Goal: Task Accomplishment & Management: Manage account settings

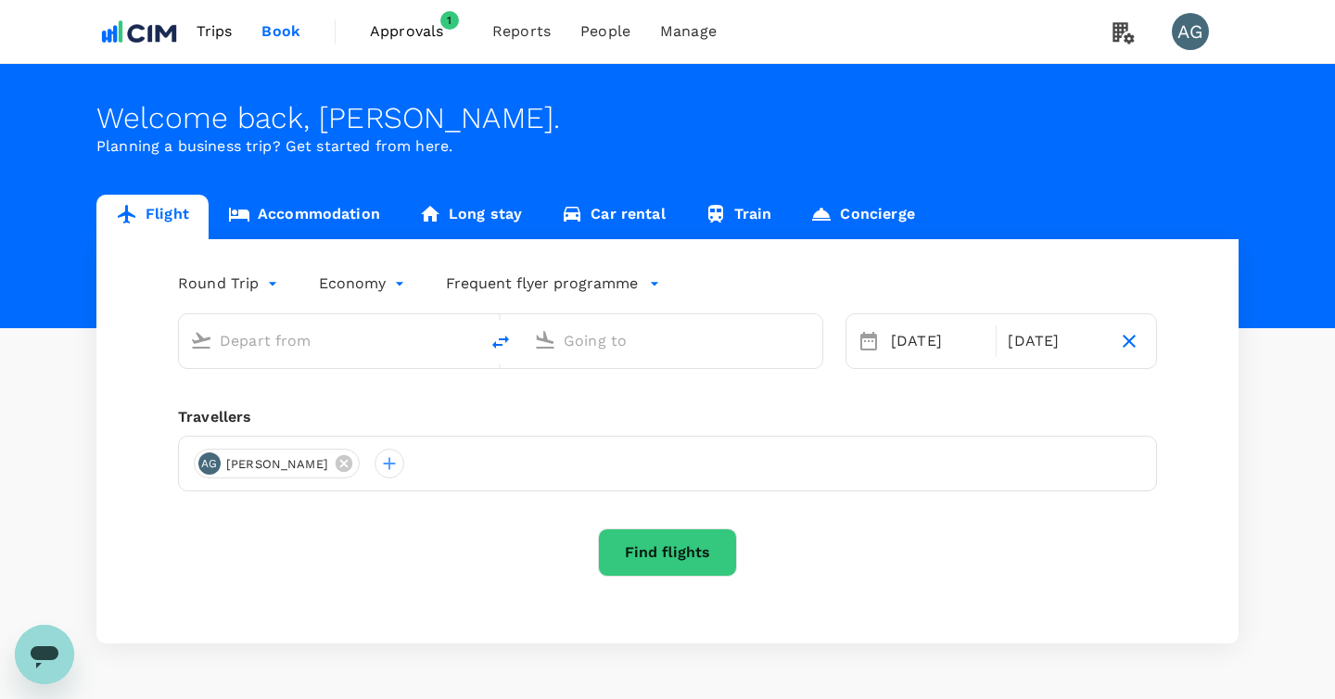
type input "Munich (MUC)"
type input "Dublin (DUB)"
type input "Munich (MUC)"
type input "Dublin (DUB)"
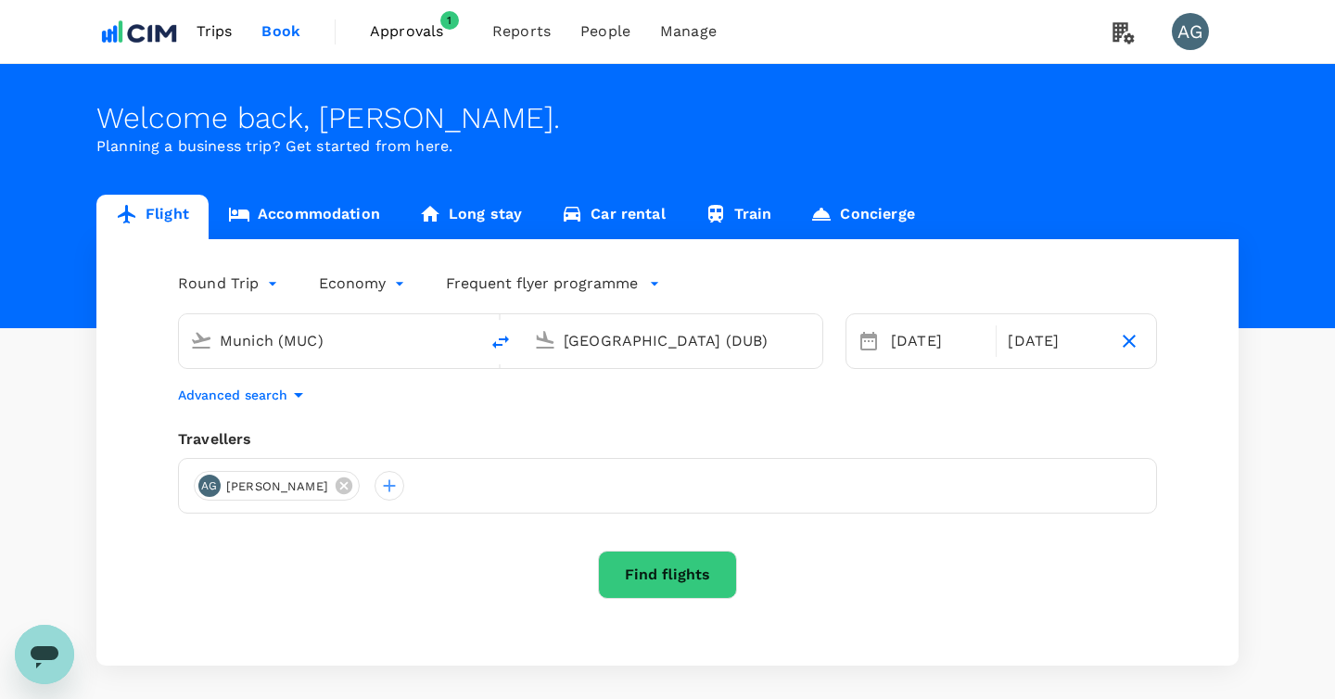
click at [412, 39] on span "Approvals" at bounding box center [416, 31] width 93 height 22
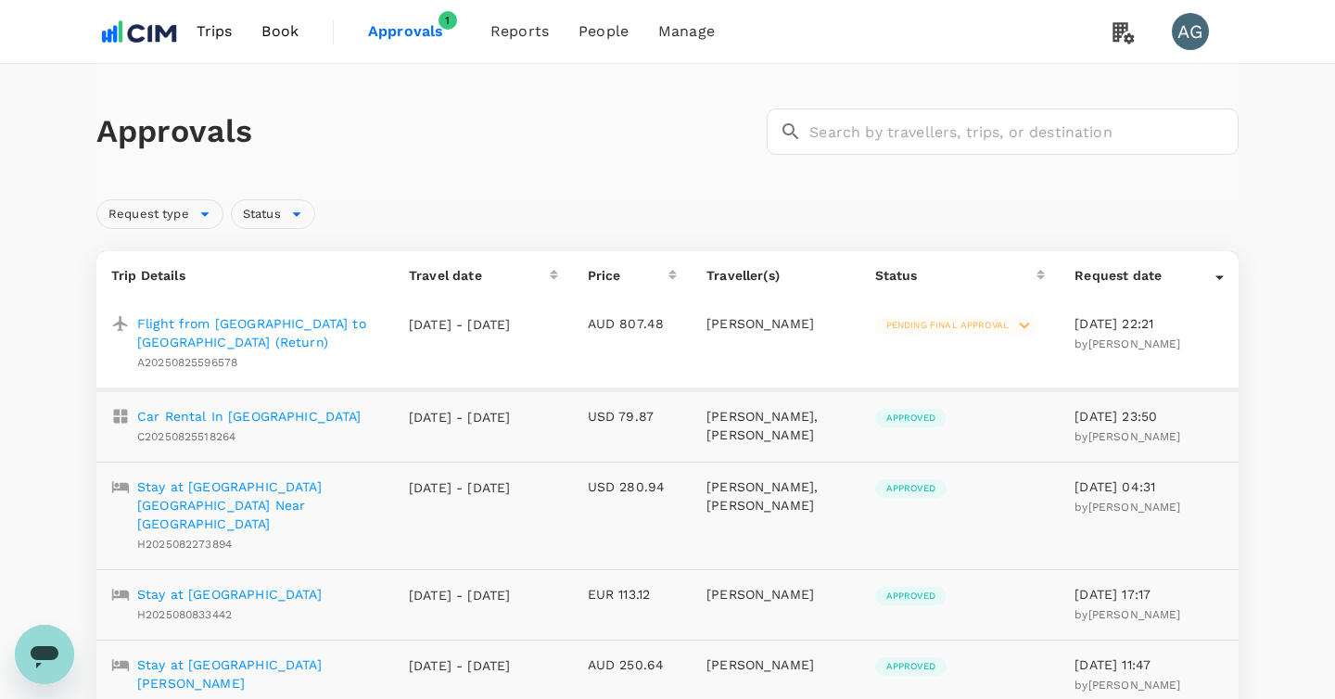
click at [773, 331] on p "Derek Rodney Gibson" at bounding box center [775, 323] width 139 height 19
click at [248, 324] on p "Flight from Munich to Dublin (Return)" at bounding box center [258, 332] width 242 height 37
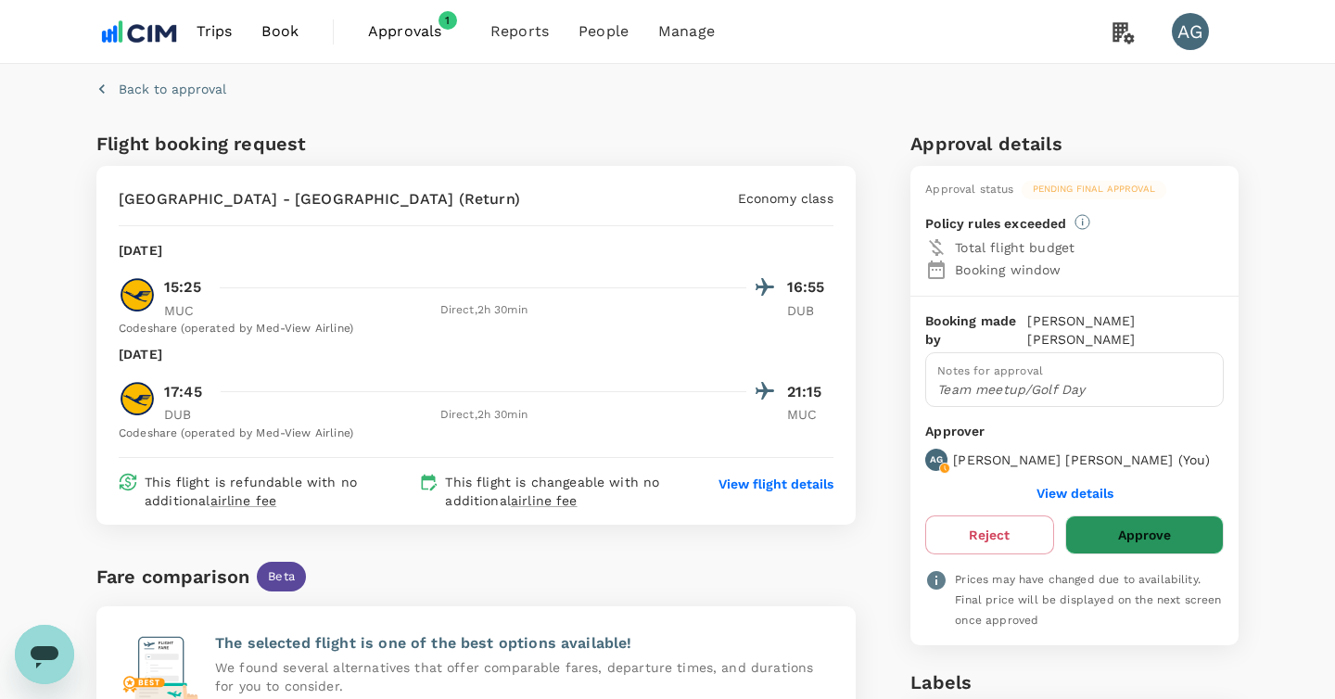
click at [1116, 515] on button "Approve" at bounding box center [1144, 534] width 159 height 39
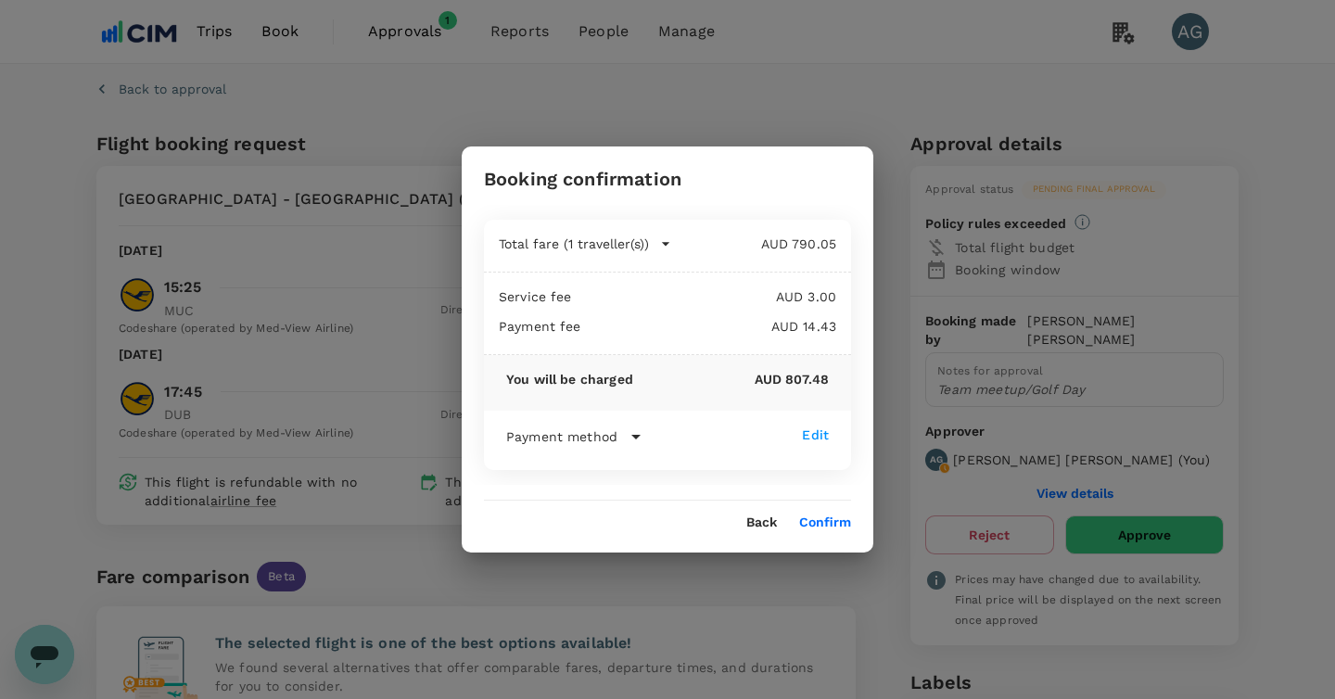
click at [837, 522] on button "Confirm" at bounding box center [825, 522] width 52 height 15
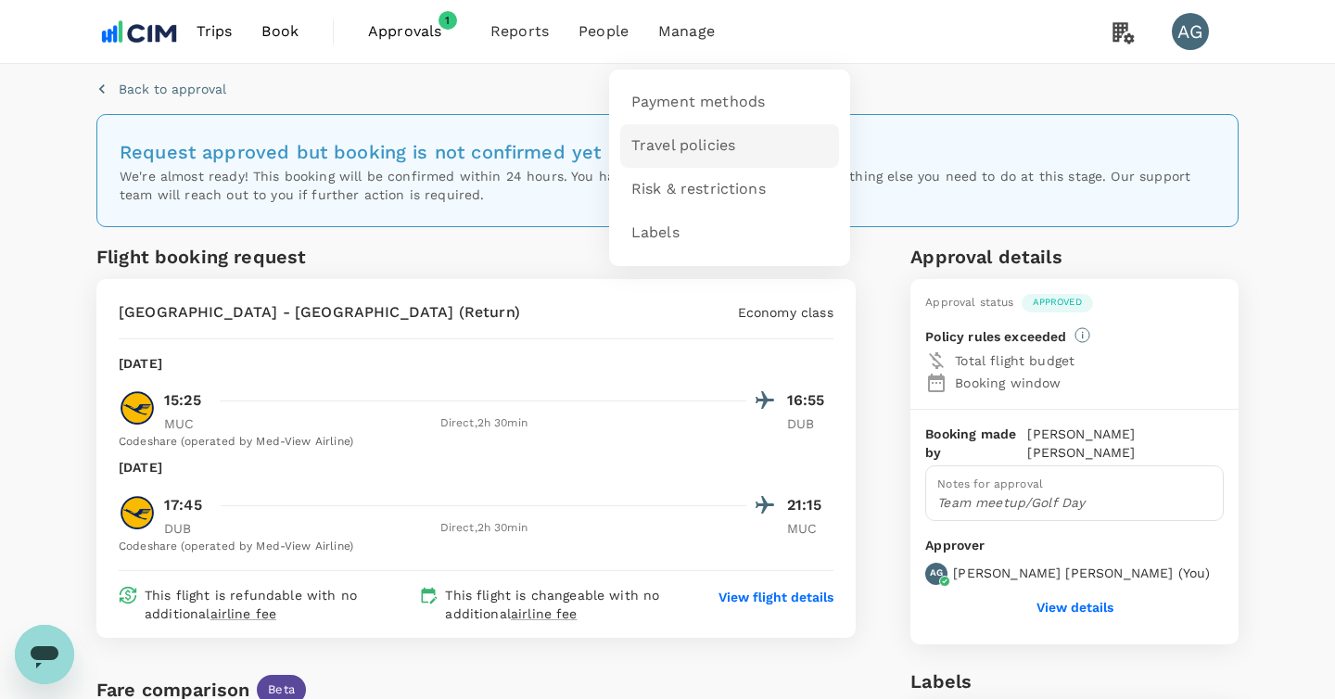
click at [667, 148] on span "Travel policies" at bounding box center [683, 145] width 104 height 21
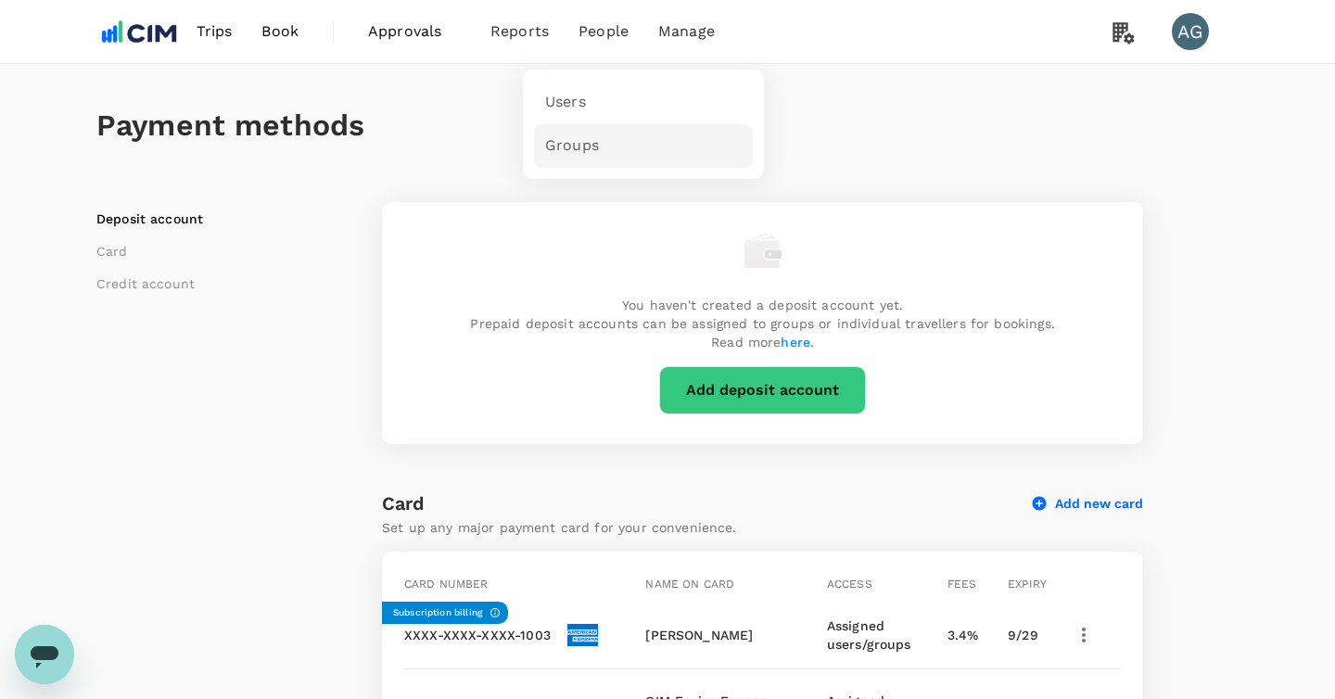
click at [576, 154] on span "Groups" at bounding box center [572, 145] width 54 height 21
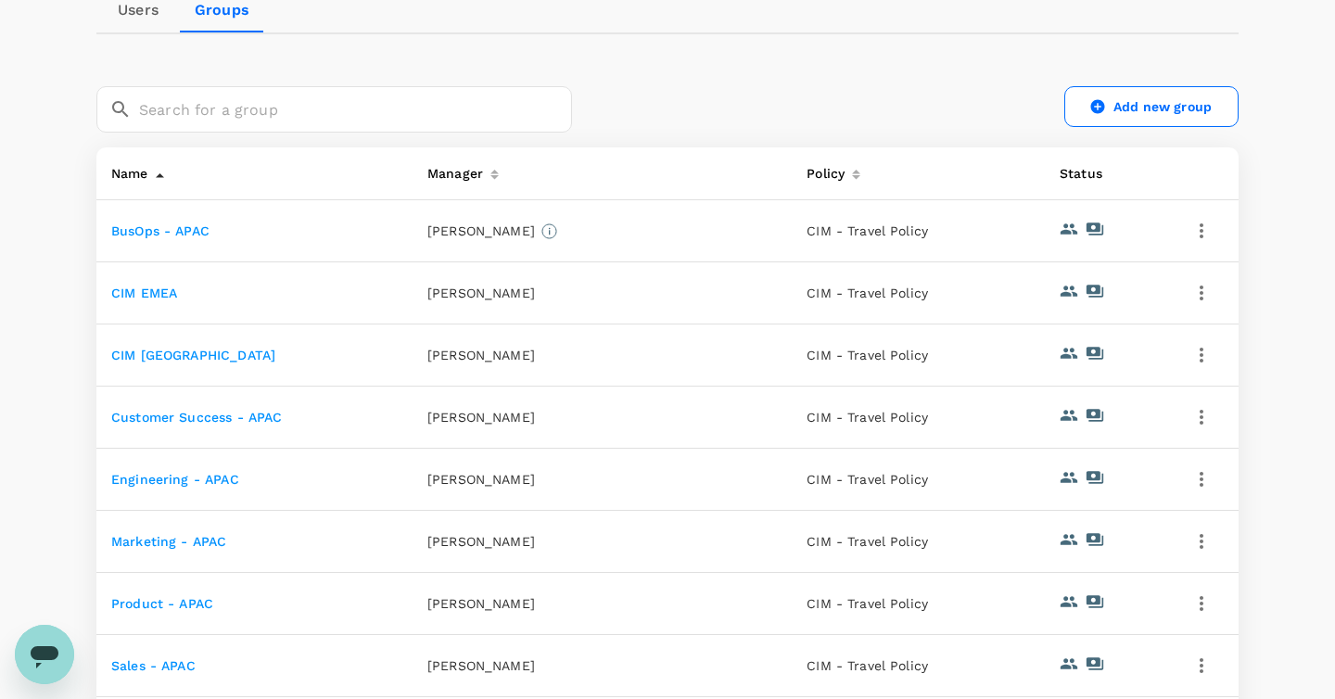
scroll to position [193, 0]
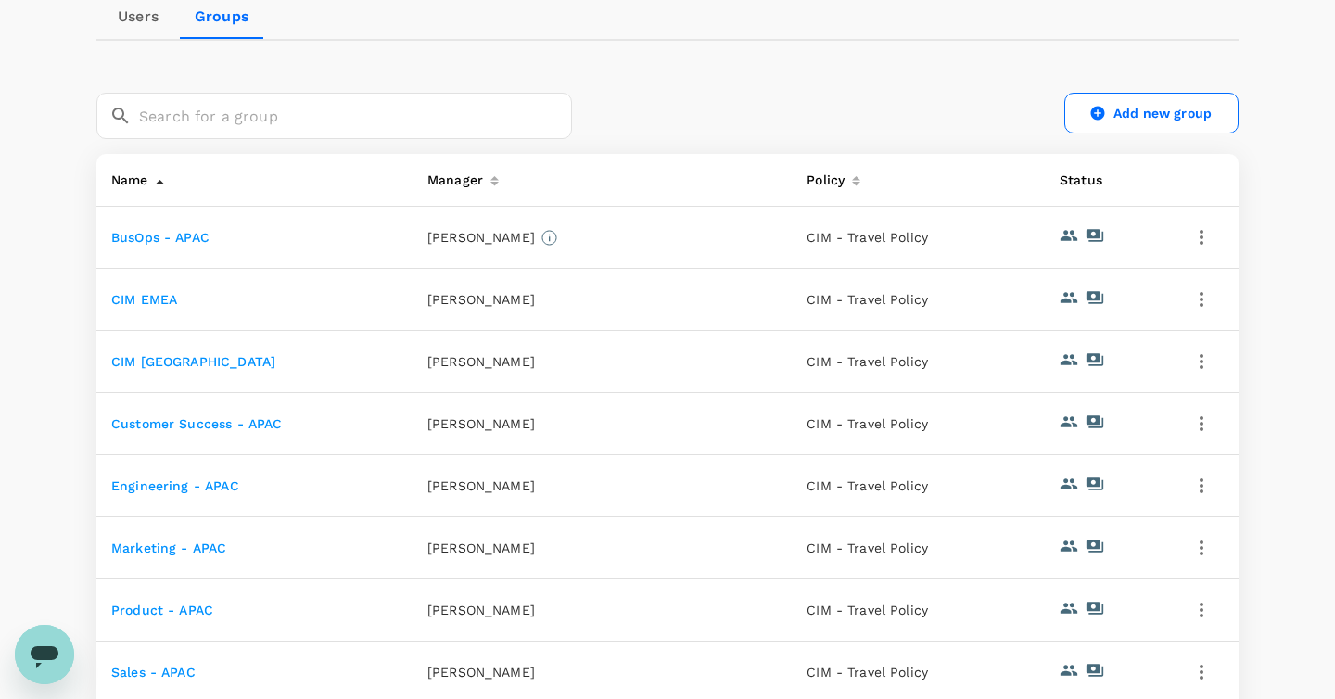
click at [1201, 243] on icon "button" at bounding box center [1202, 237] width 4 height 15
click at [1086, 289] on span "Edit" at bounding box center [1137, 287] width 133 height 22
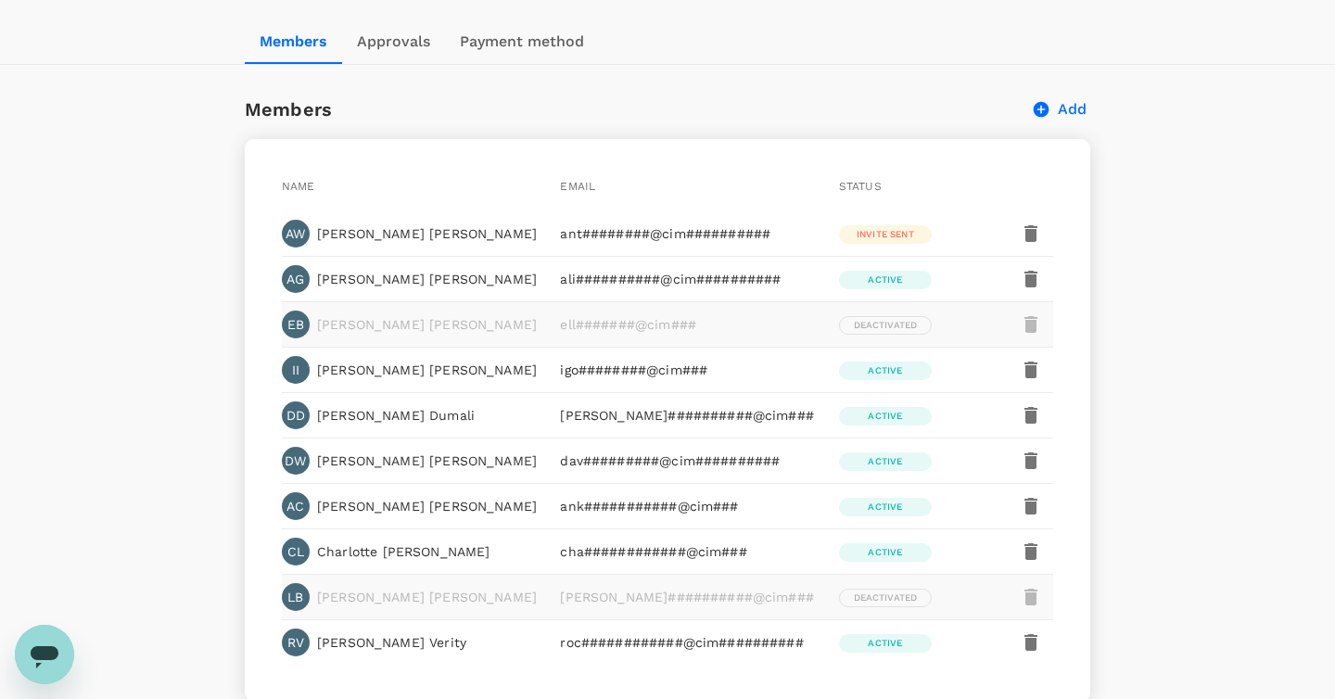
scroll to position [324, 0]
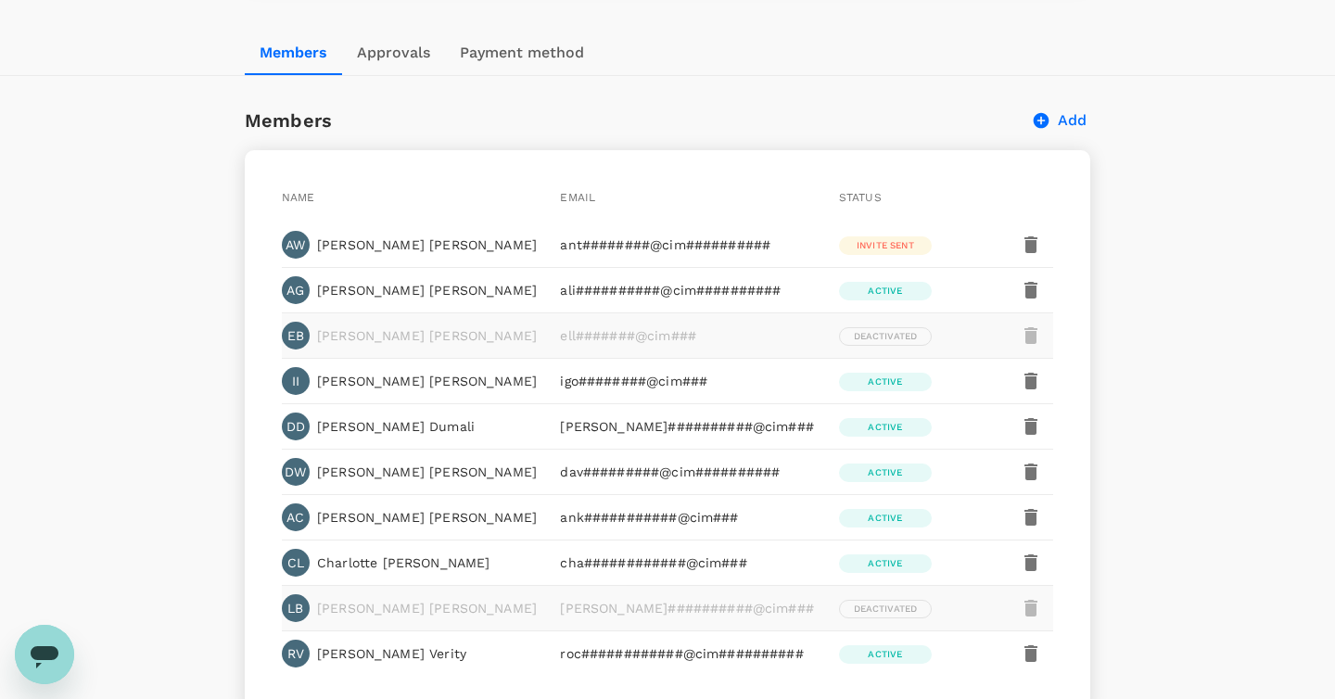
click at [403, 56] on button "Approvals" at bounding box center [393, 53] width 103 height 44
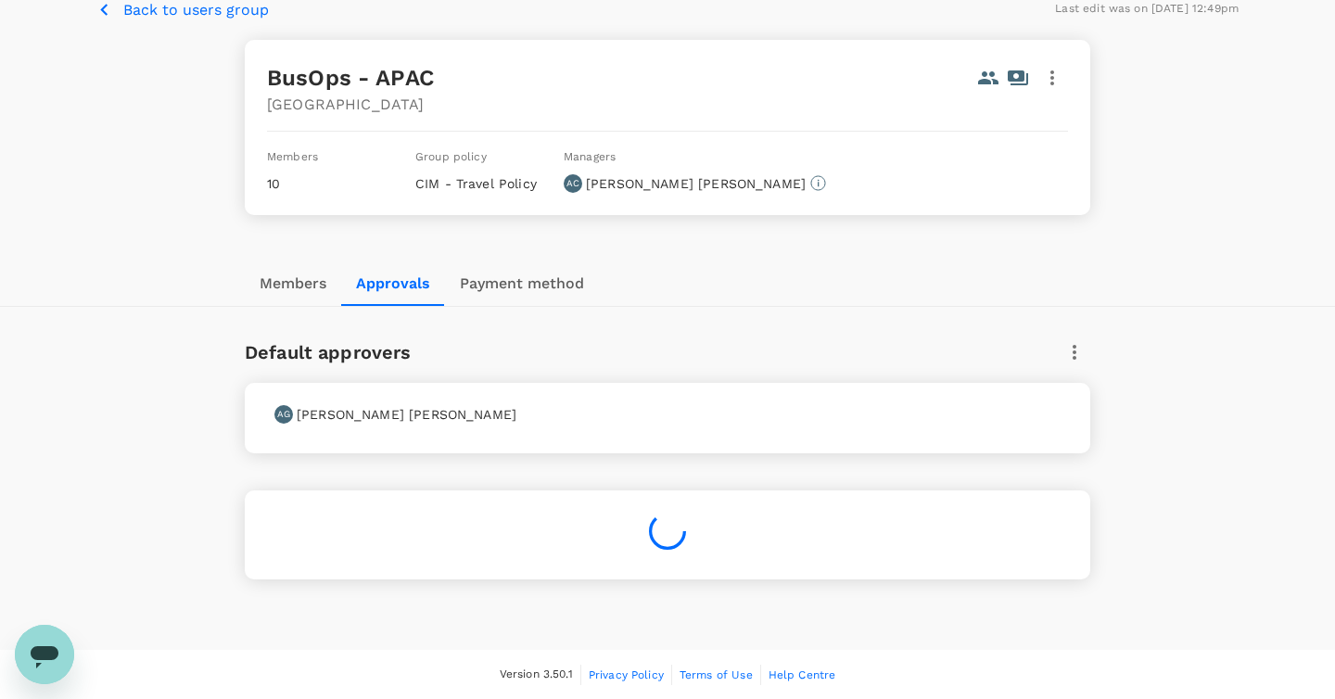
scroll to position [159, 0]
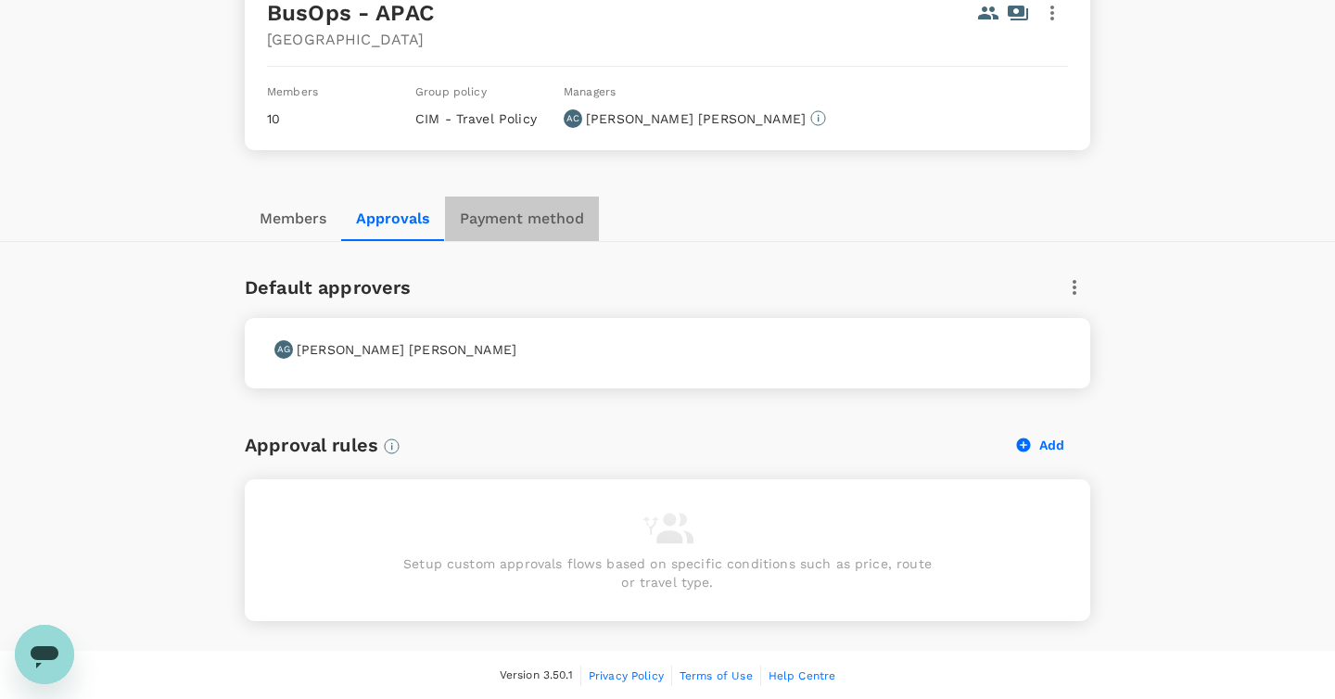
click at [537, 221] on button "Payment method" at bounding box center [522, 219] width 154 height 44
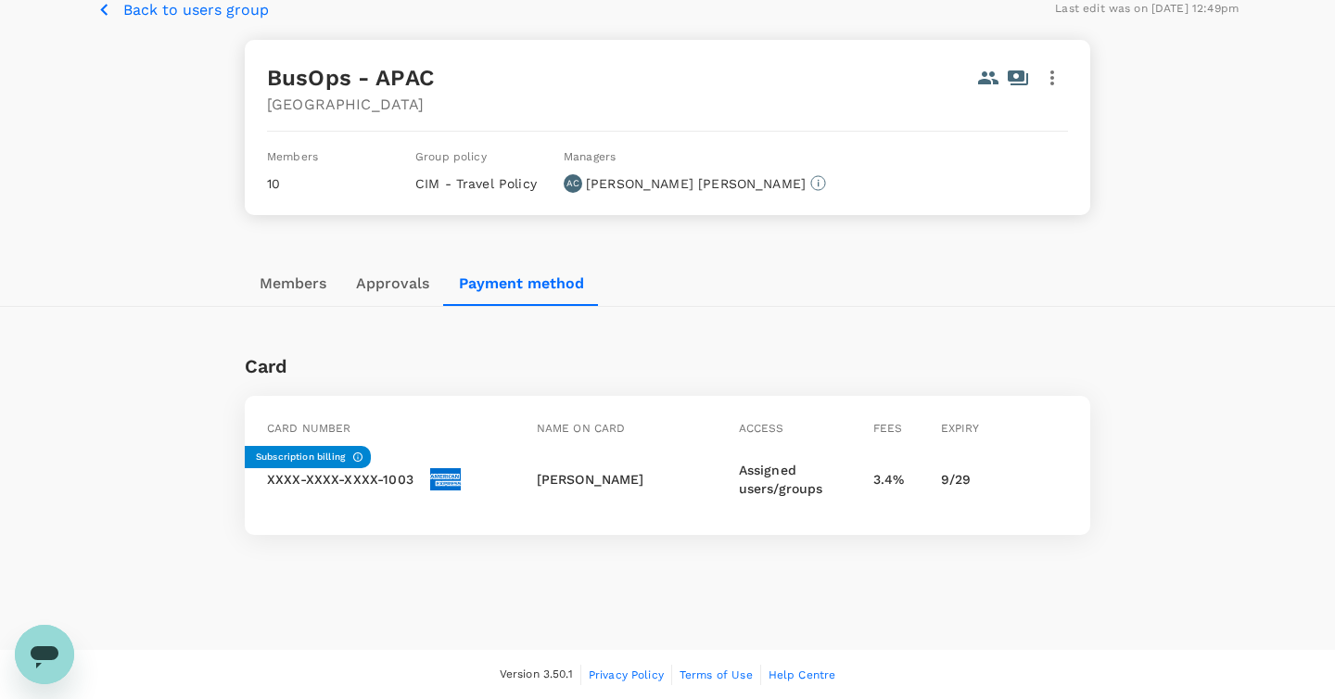
scroll to position [0, 0]
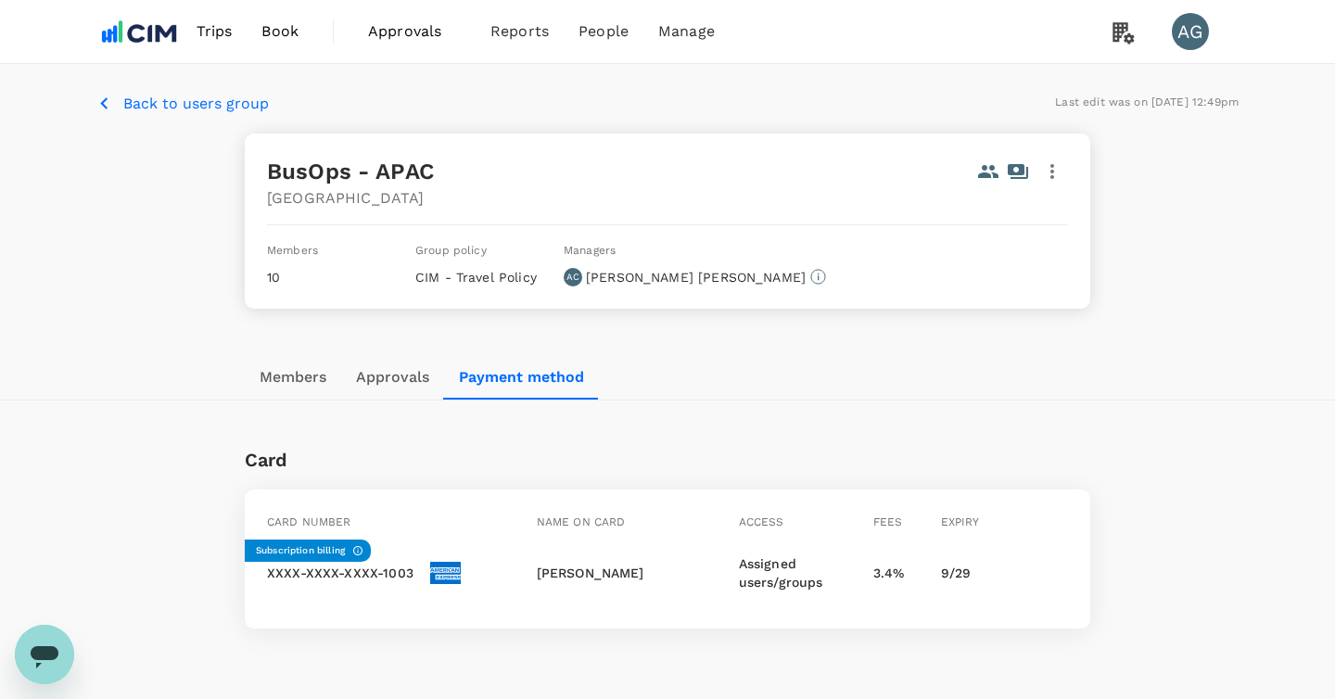
click at [218, 101] on p "Back to users group" at bounding box center [196, 104] width 146 height 22
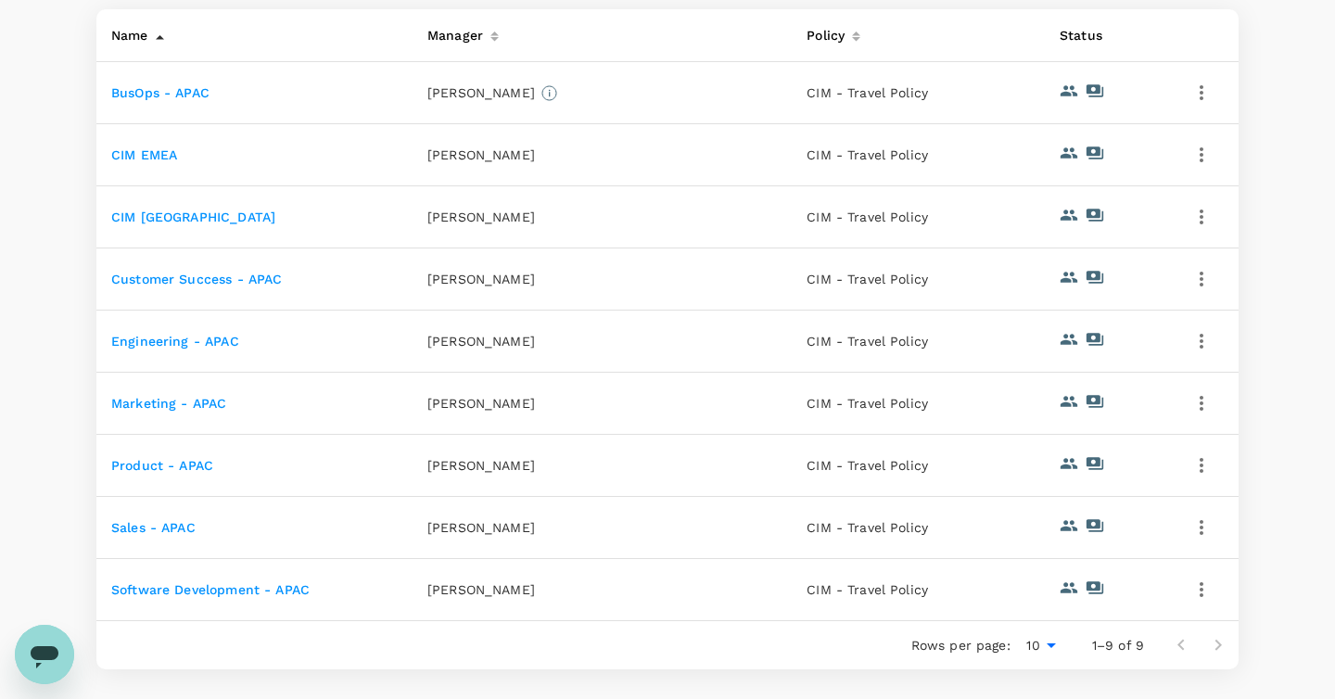
scroll to position [338, 0]
click at [176, 160] on link "CIM EMEA" at bounding box center [144, 153] width 66 height 15
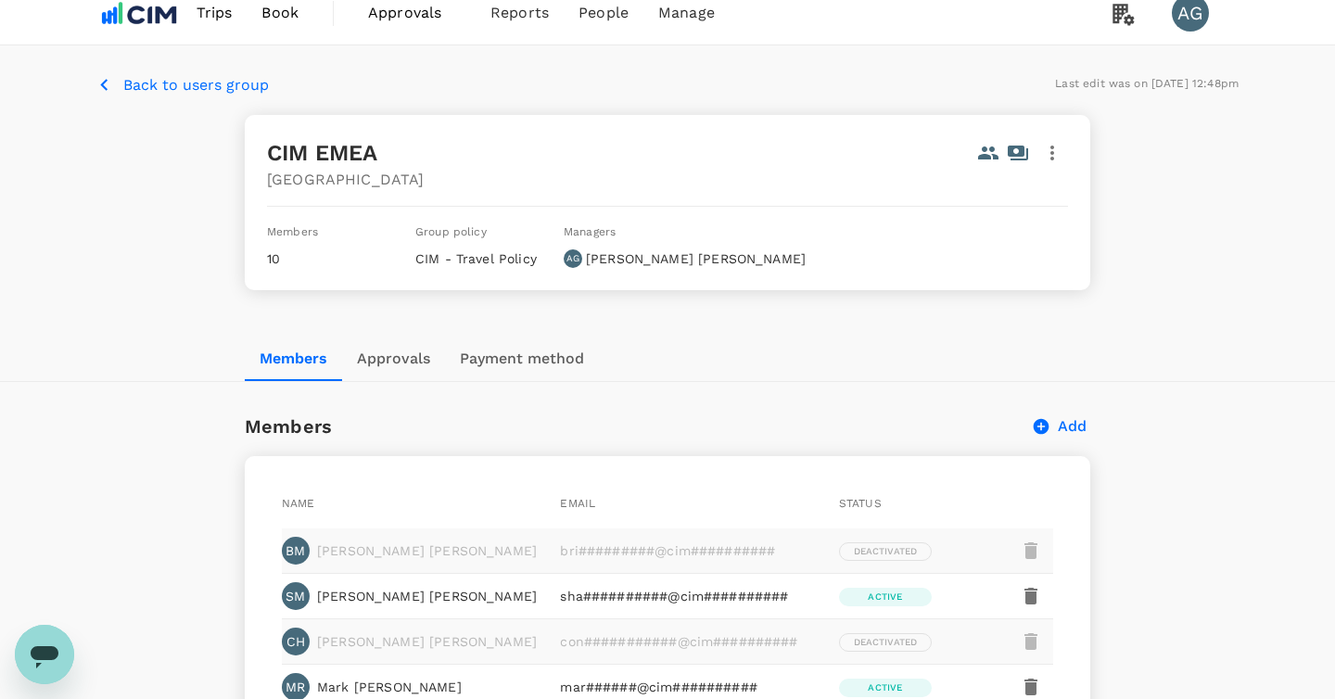
scroll to position [25, 0]
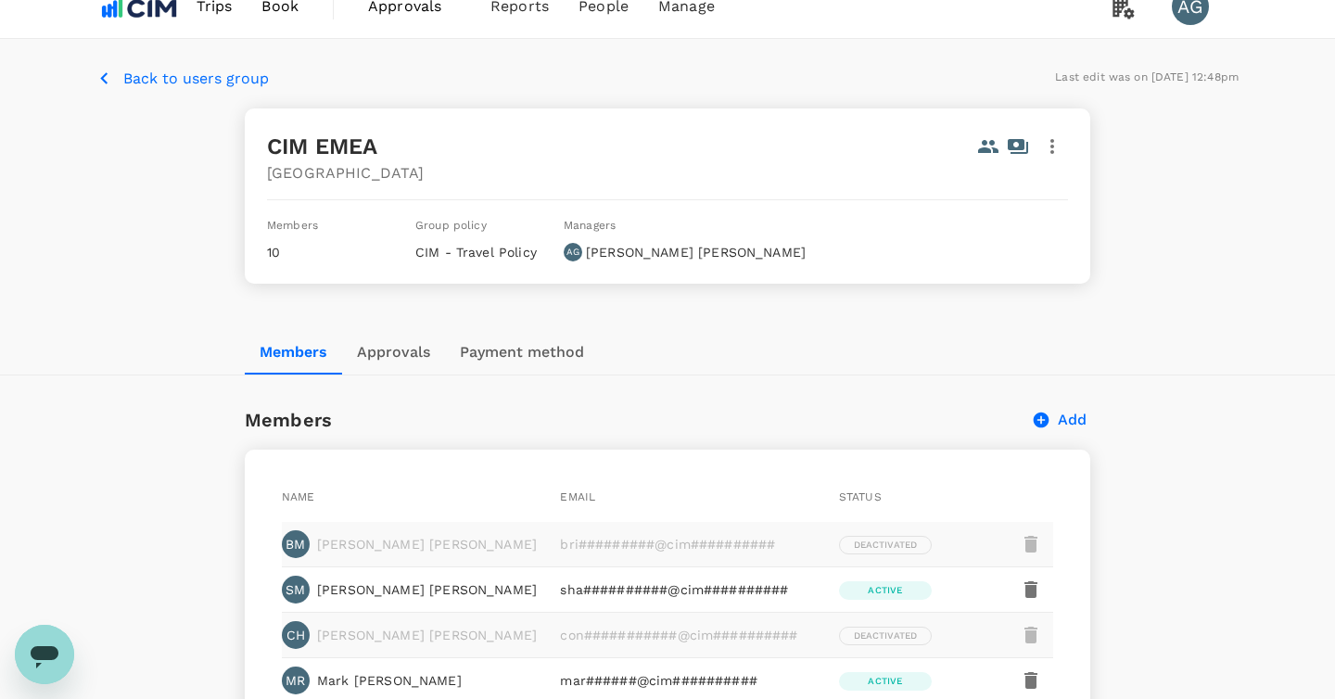
click at [419, 356] on button "Approvals" at bounding box center [393, 352] width 103 height 44
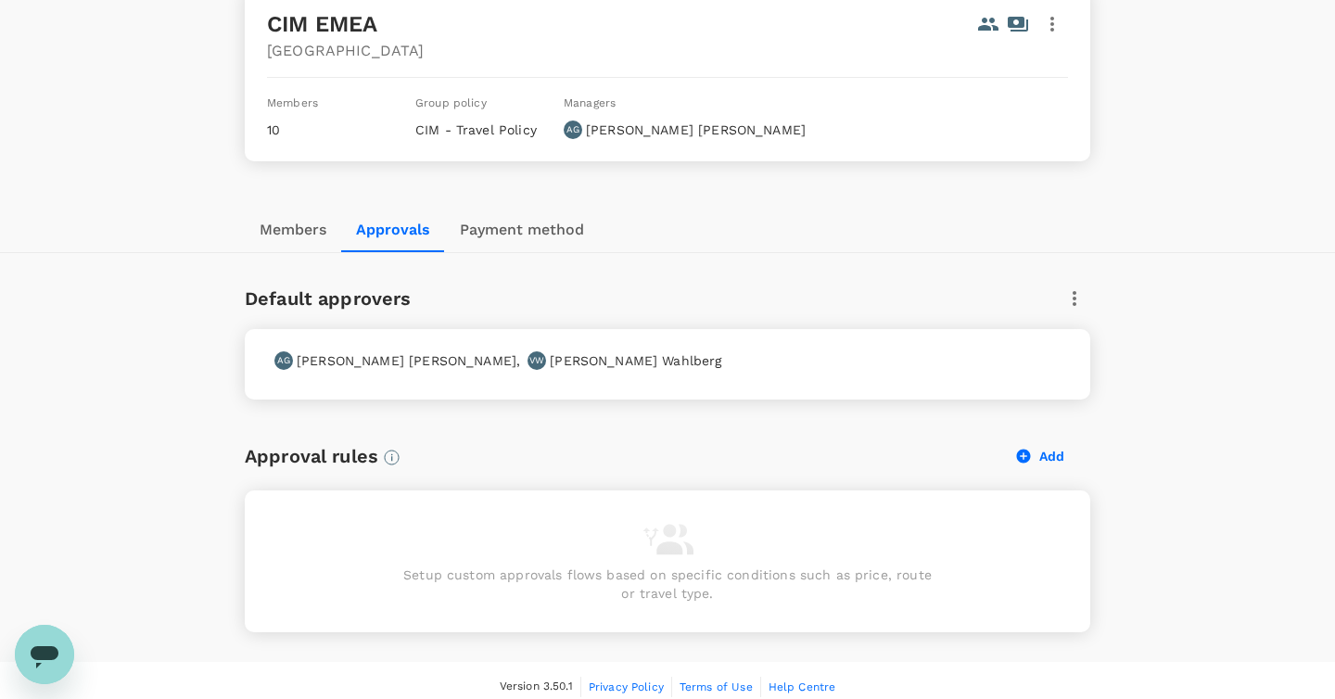
scroll to position [159, 0]
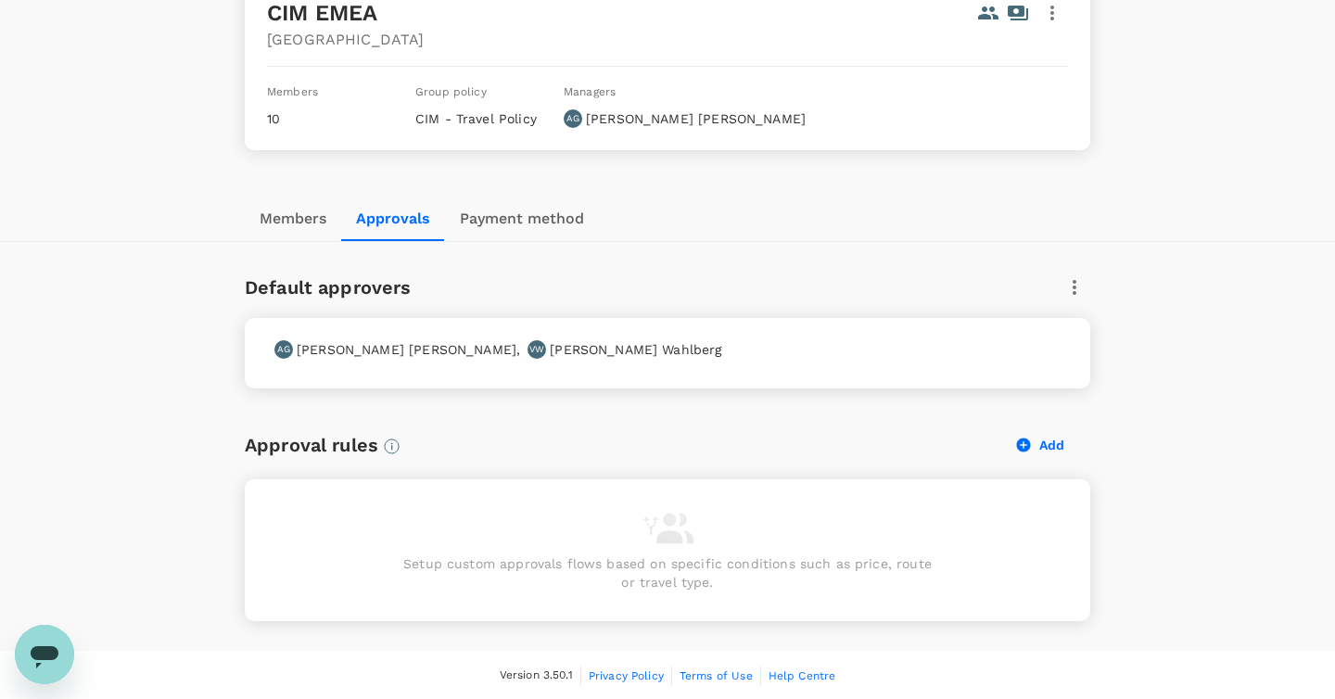
click at [524, 208] on button "Payment method" at bounding box center [522, 219] width 154 height 44
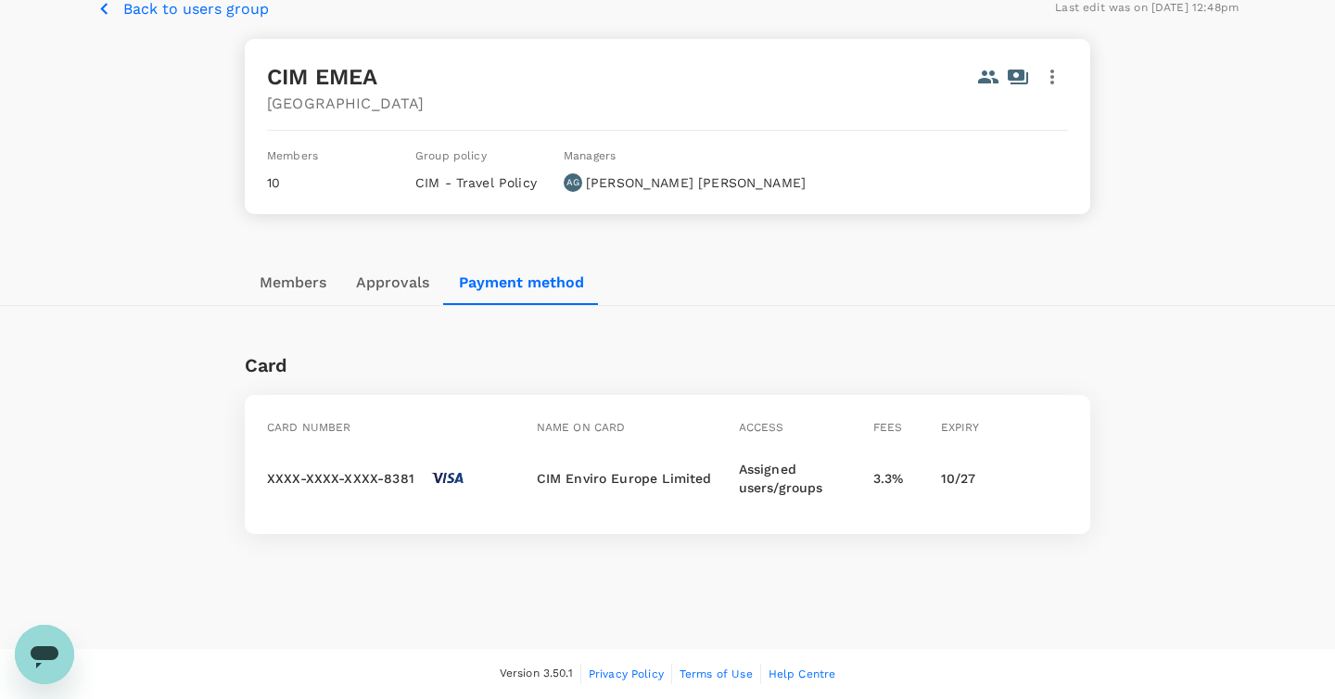
scroll to position [94, 0]
click at [384, 294] on button "Approvals" at bounding box center [392, 283] width 103 height 44
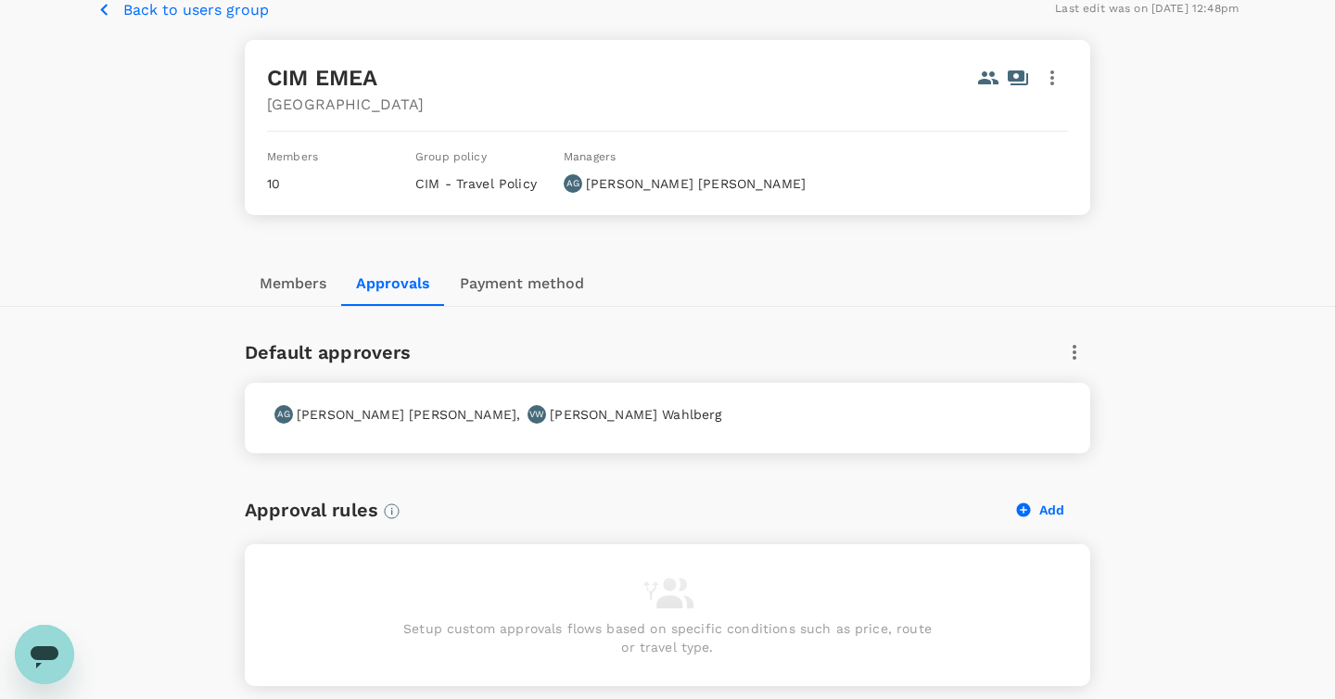
click at [720, 411] on div "AG [PERSON_NAME] , VW [PERSON_NAME]" at bounding box center [664, 411] width 794 height 26
click at [1075, 357] on icon "button" at bounding box center [1075, 352] width 4 height 15
click at [1064, 396] on span "Edit" at bounding box center [1061, 401] width 30 height 22
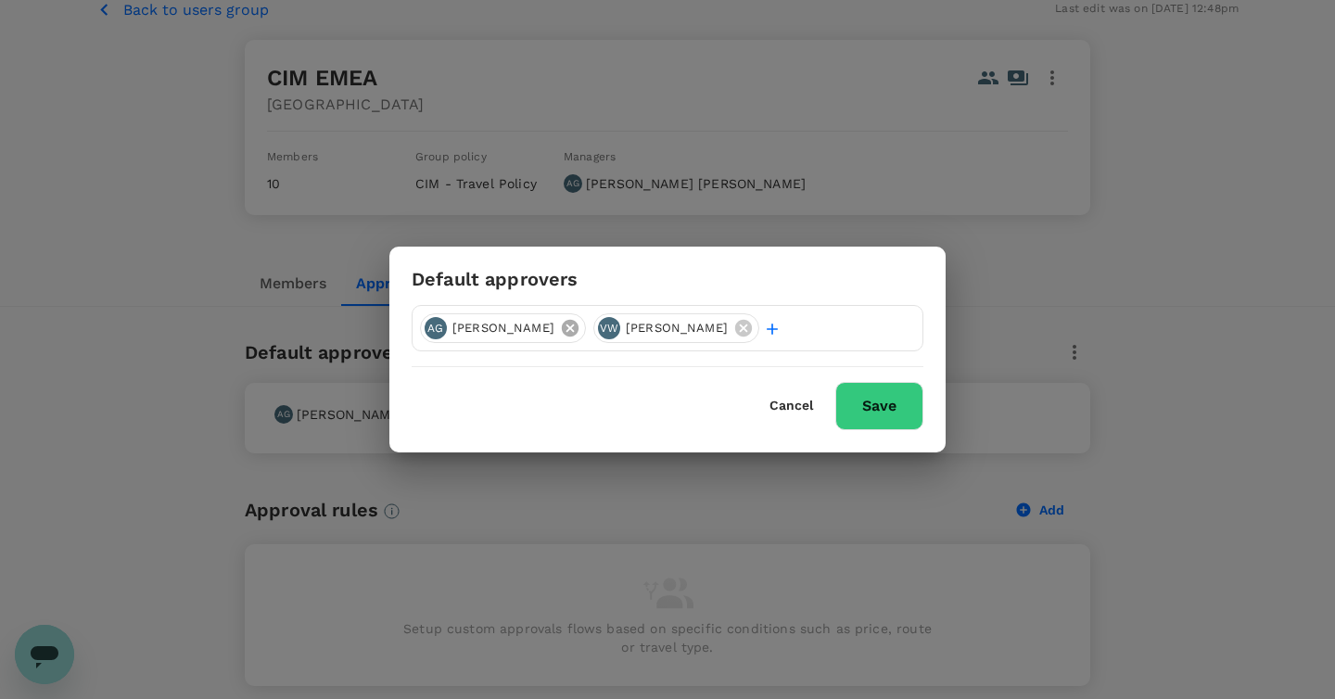
click at [560, 335] on icon at bounding box center [570, 328] width 20 height 20
click at [904, 397] on button "Save" at bounding box center [879, 406] width 88 height 48
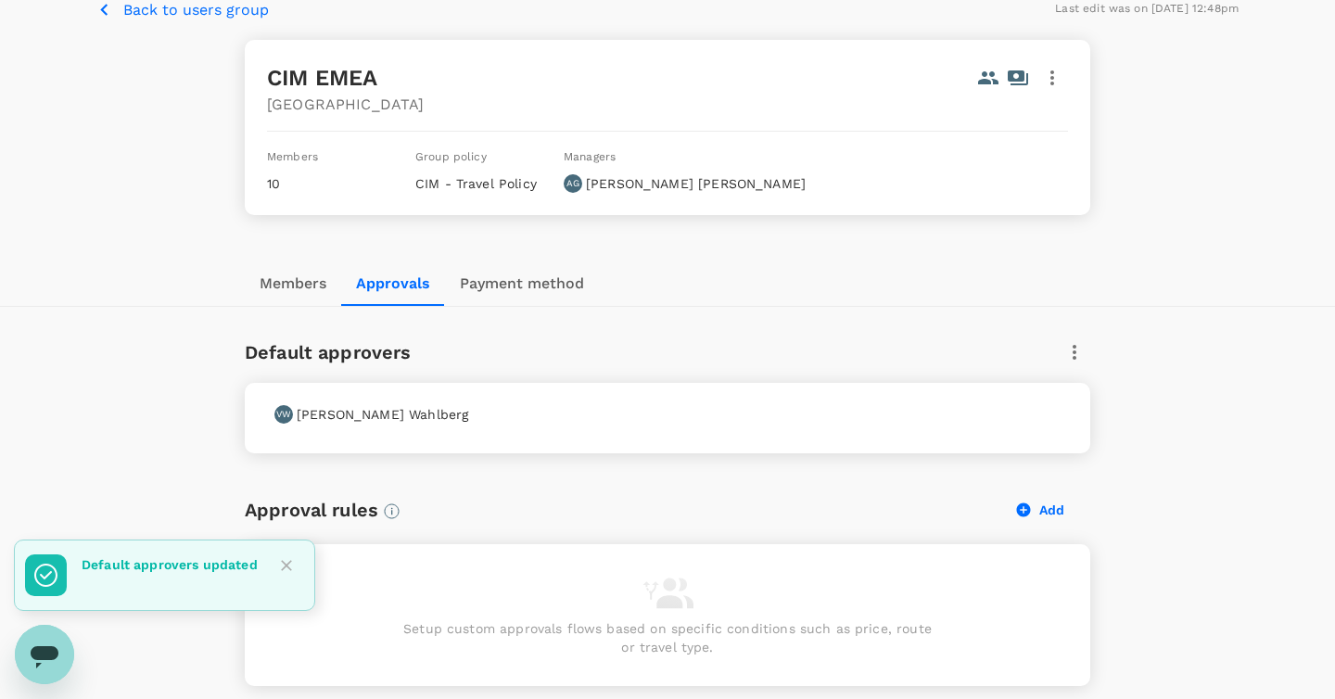
click at [196, 11] on p "Back to users group" at bounding box center [196, 10] width 146 height 22
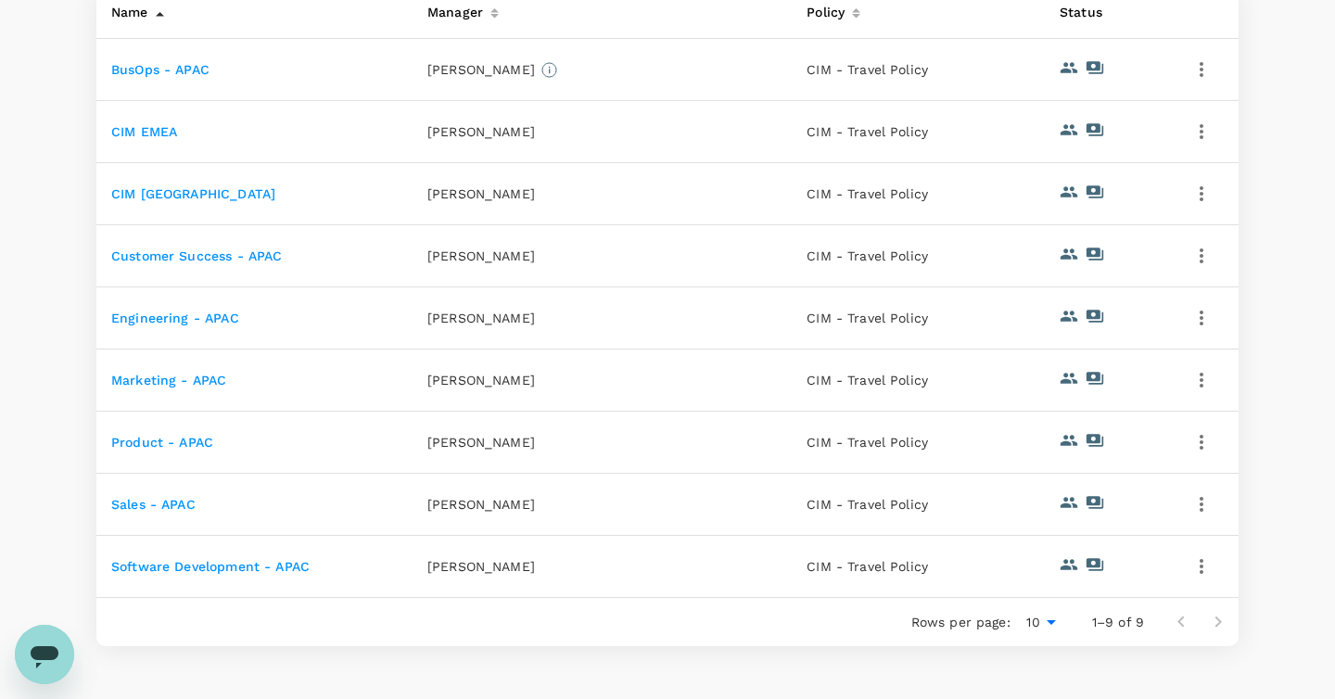
scroll to position [362, 0]
click at [159, 193] on link "CIM [GEOGRAPHIC_DATA]" at bounding box center [193, 191] width 164 height 15
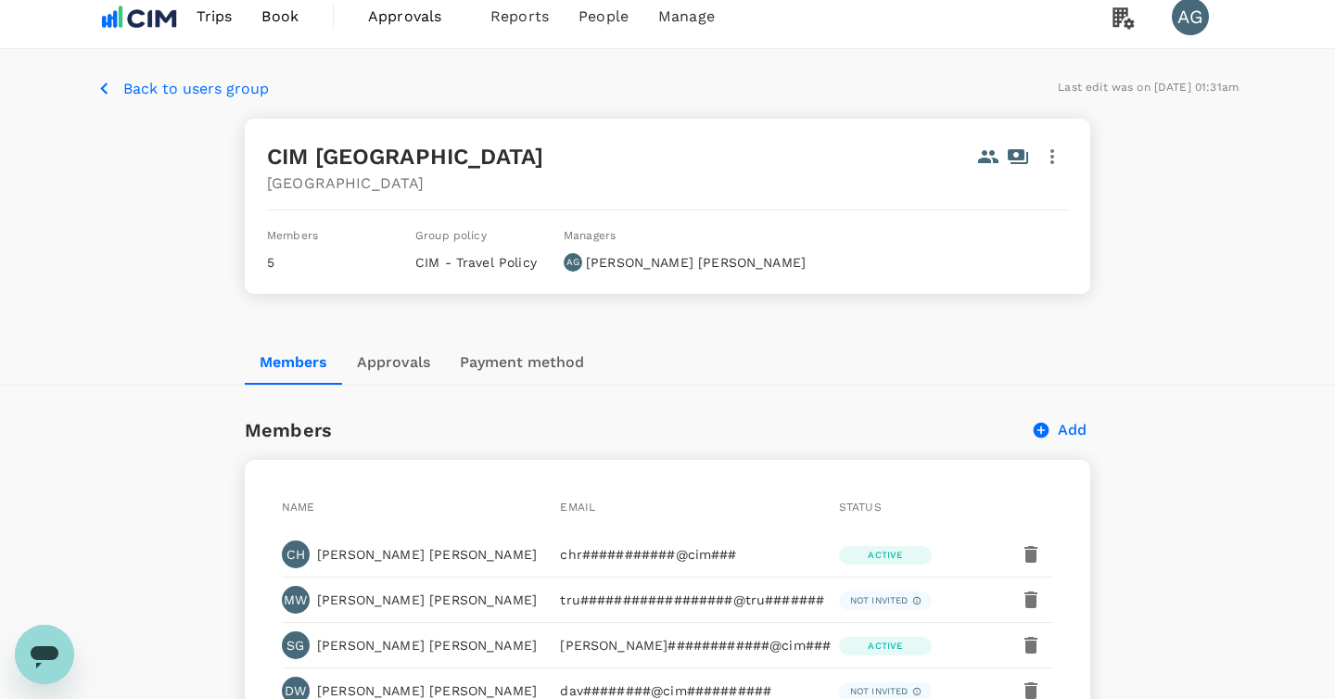
scroll to position [45, 0]
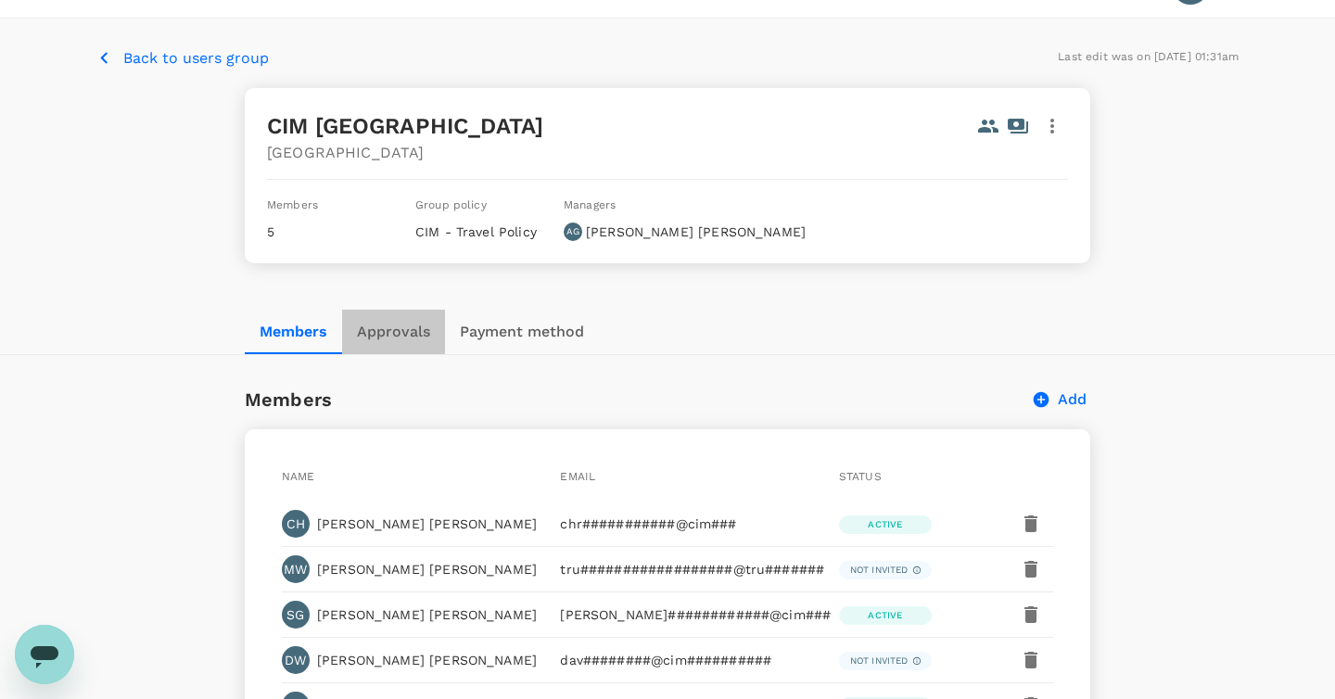
click at [396, 335] on button "Approvals" at bounding box center [393, 332] width 103 height 44
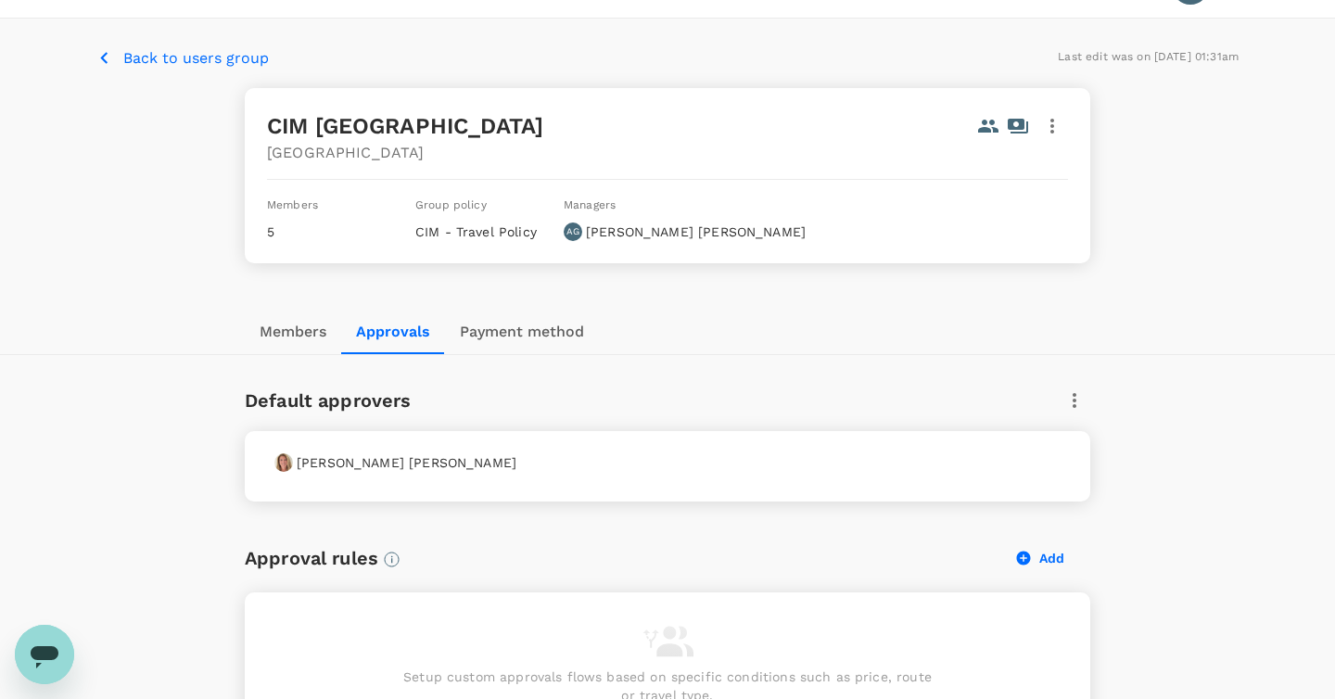
click at [184, 65] on p "Back to users group" at bounding box center [196, 58] width 146 height 22
